Goal: Information Seeking & Learning: Learn about a topic

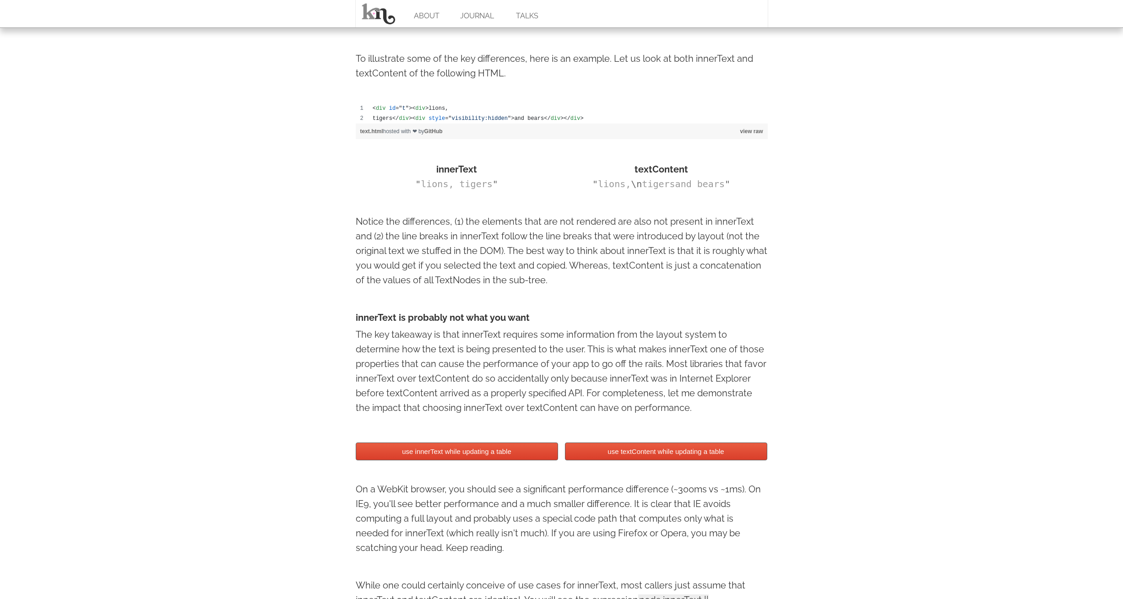
scroll to position [518, 0]
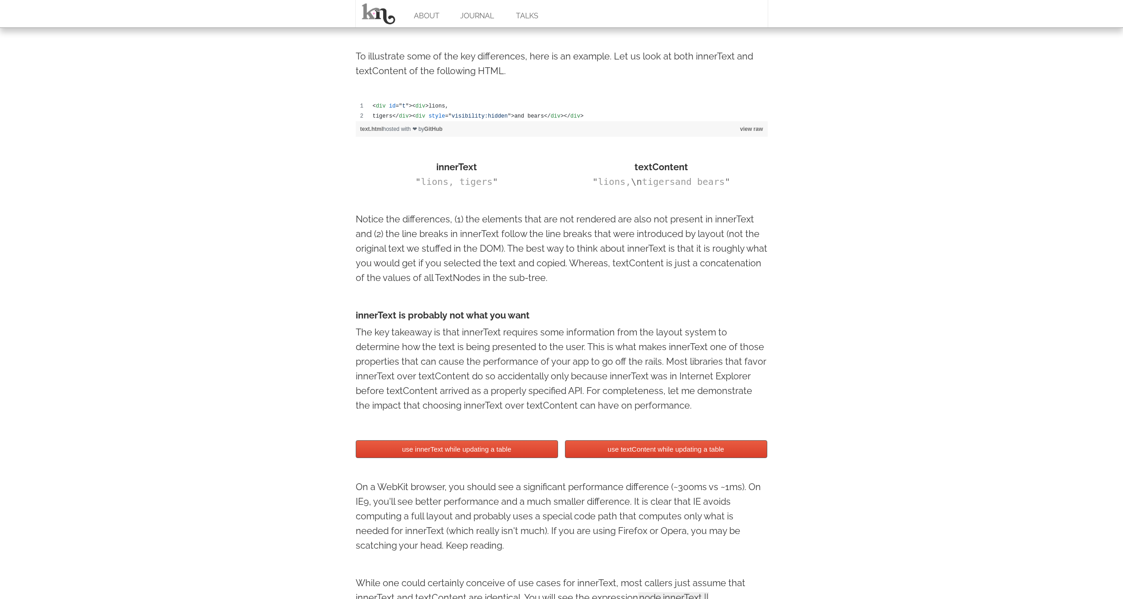
click at [643, 448] on button "use textContent while updating a table" at bounding box center [666, 449] width 202 height 18
click at [541, 456] on button "use innerText while updating a table" at bounding box center [457, 449] width 202 height 18
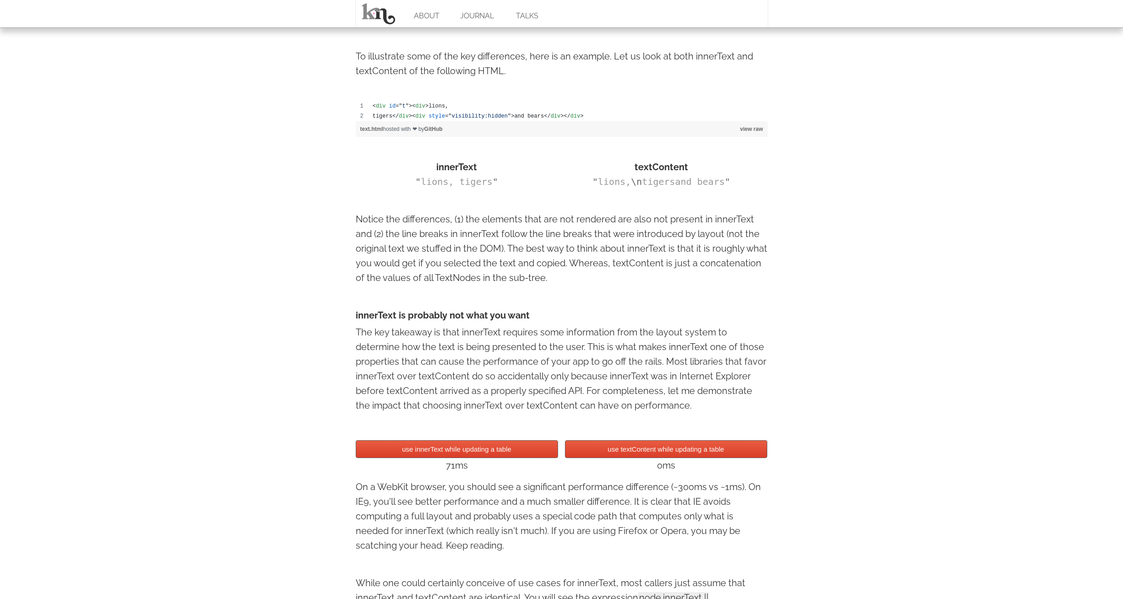
click at [541, 456] on button "use innerText while updating a table" at bounding box center [457, 449] width 202 height 18
click at [581, 454] on button "use textContent while updating a table" at bounding box center [666, 449] width 202 height 18
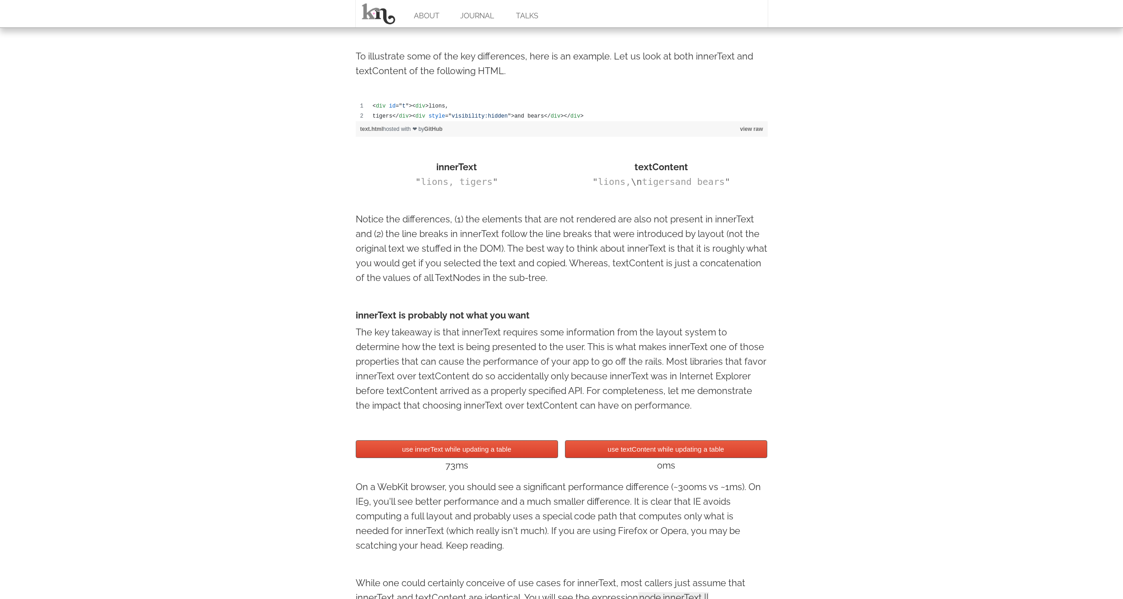
click at [581, 454] on button "use textContent while updating a table" at bounding box center [666, 449] width 202 height 18
drag, startPoint x: 581, startPoint y: 454, endPoint x: 547, endPoint y: 454, distance: 33.4
click at [580, 454] on button "use textContent while updating a table" at bounding box center [666, 449] width 202 height 18
drag, startPoint x: 511, startPoint y: 454, endPoint x: 568, endPoint y: 447, distance: 57.1
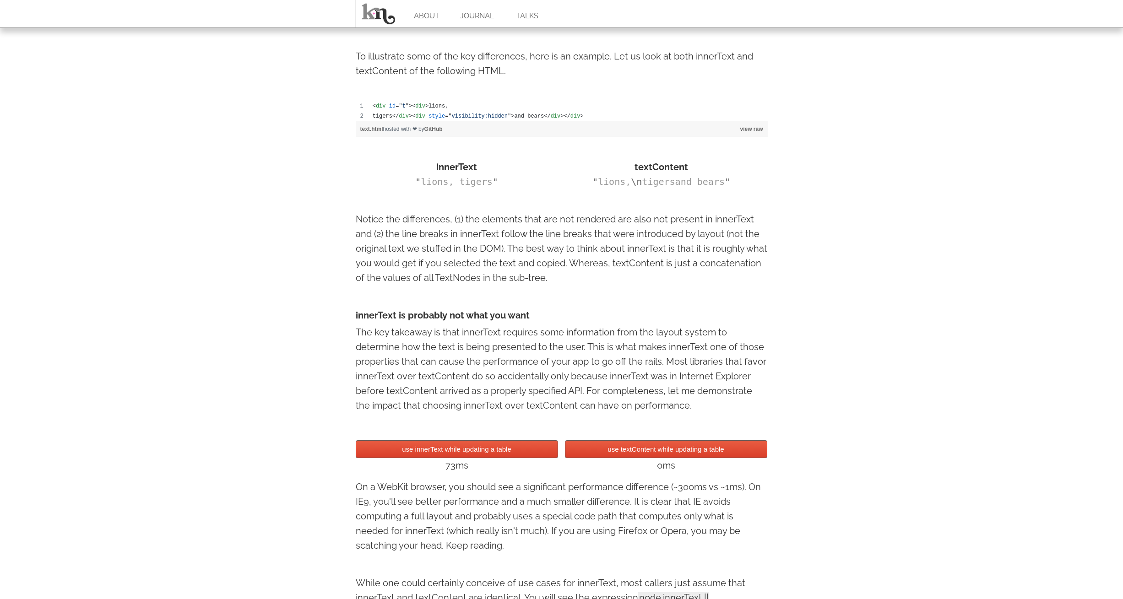
click at [511, 454] on button "use innerText while updating a table" at bounding box center [457, 449] width 202 height 18
click at [594, 446] on button "use textContent while updating a table" at bounding box center [666, 449] width 202 height 18
drag, startPoint x: 537, startPoint y: 452, endPoint x: 590, endPoint y: 459, distance: 54.1
click at [537, 452] on button "use innerText while updating a table" at bounding box center [457, 449] width 202 height 18
